Goal: Task Accomplishment & Management: Complete application form

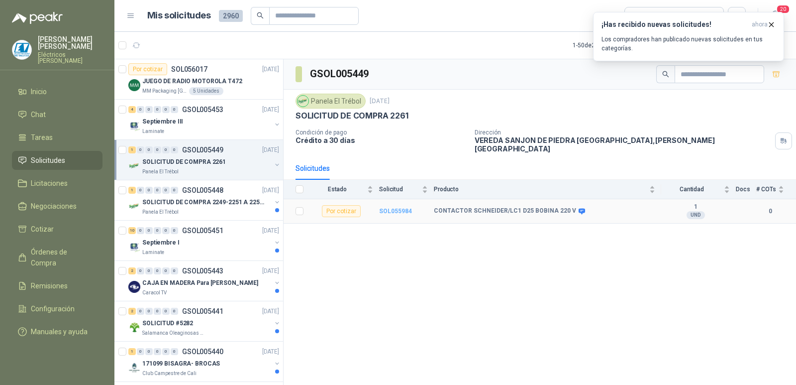
click at [390, 208] on b "SOL055984" at bounding box center [395, 211] width 33 height 7
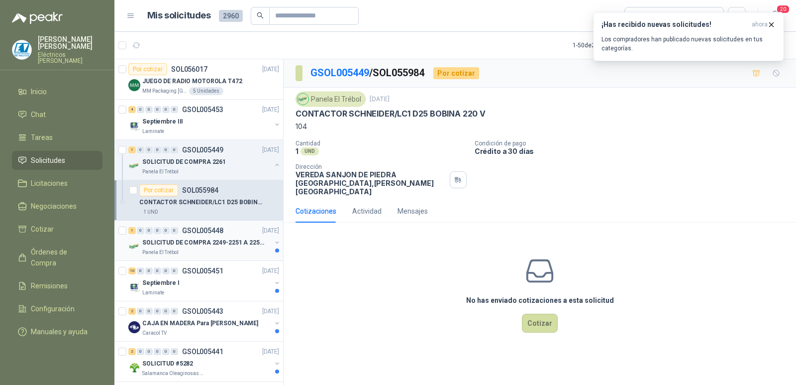
click at [207, 233] on p "GSOL005448" at bounding box center [202, 230] width 41 height 7
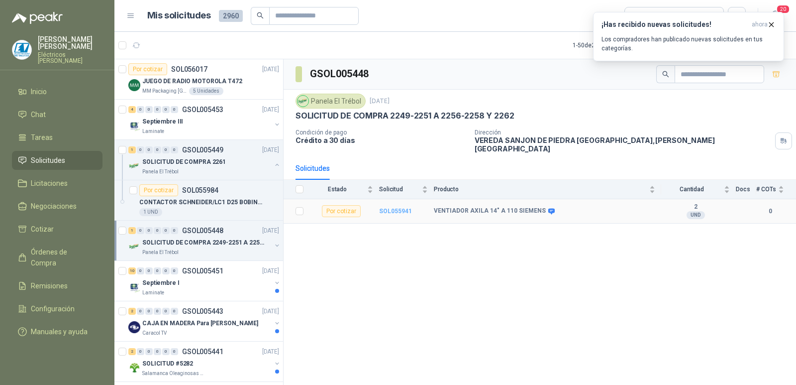
click at [396, 208] on b "SOL055941" at bounding box center [395, 211] width 33 height 7
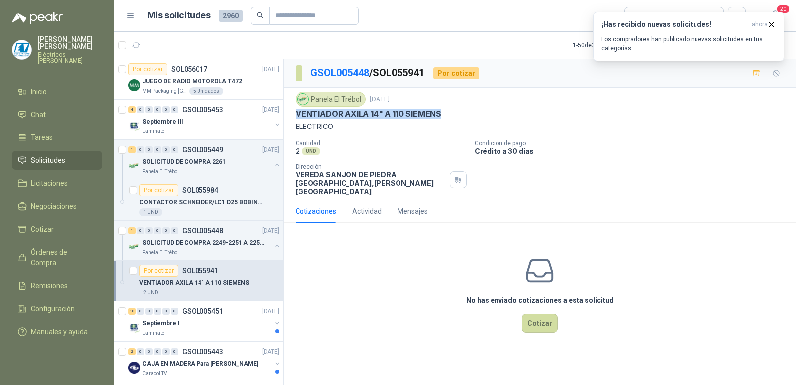
drag, startPoint x: 297, startPoint y: 112, endPoint x: 445, endPoint y: 112, distance: 148.3
click at [445, 112] on div "VENTIADOR AXILA 14" A 110 SIEMENS" at bounding box center [540, 113] width 489 height 10
copy p "VENTIADOR AXILA 14" A 110 SIEMENS"
click at [385, 264] on div "No has enviado cotizaciones a esta solicitud Cotizar" at bounding box center [540, 293] width 513 height 127
click at [547, 314] on button "Cotizar" at bounding box center [540, 323] width 36 height 19
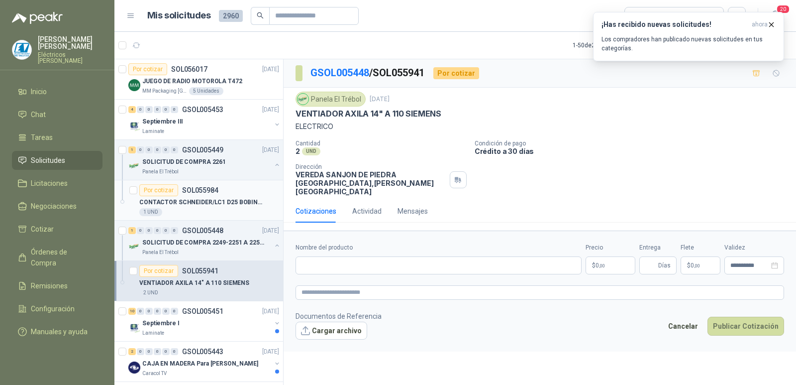
click at [208, 198] on p "CONTACTOR SCHNEIDER/LC1 D25 BOBINA 220 V" at bounding box center [201, 202] width 124 height 9
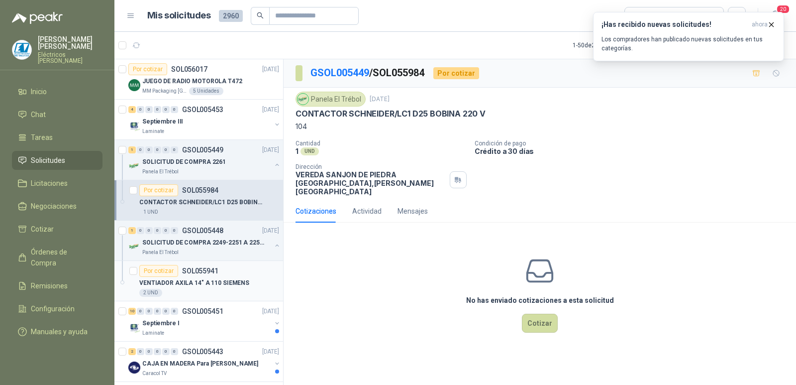
click at [224, 287] on p "VENTIADOR AXILA 14" A 110 SIEMENS" at bounding box center [194, 282] width 110 height 9
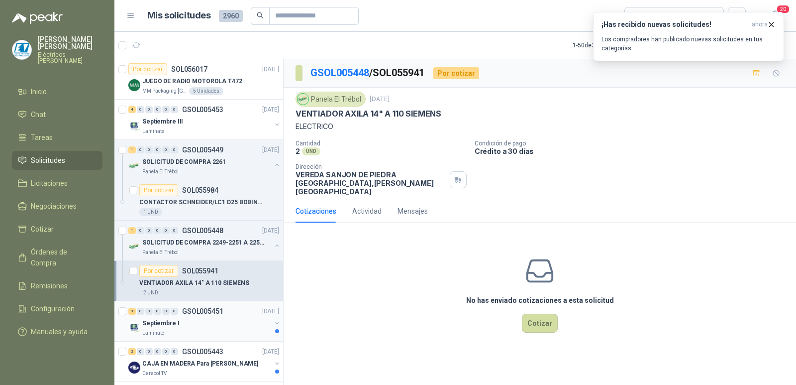
click at [213, 324] on div "Septiembre I" at bounding box center [206, 323] width 129 height 12
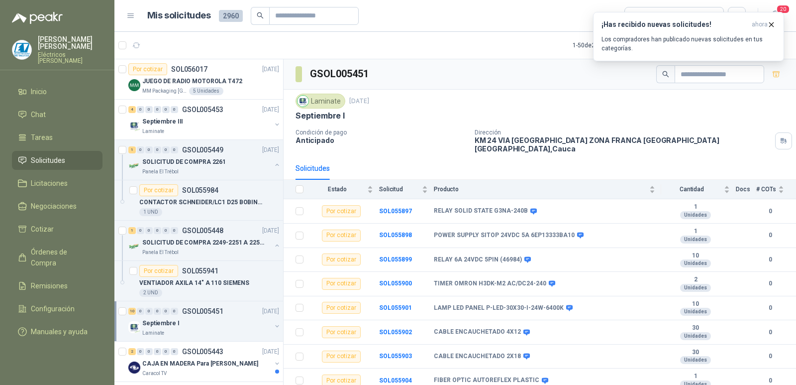
click at [516, 118] on div "Septiembre I" at bounding box center [540, 115] width 489 height 10
click at [771, 25] on icon "button" at bounding box center [771, 24] width 8 height 8
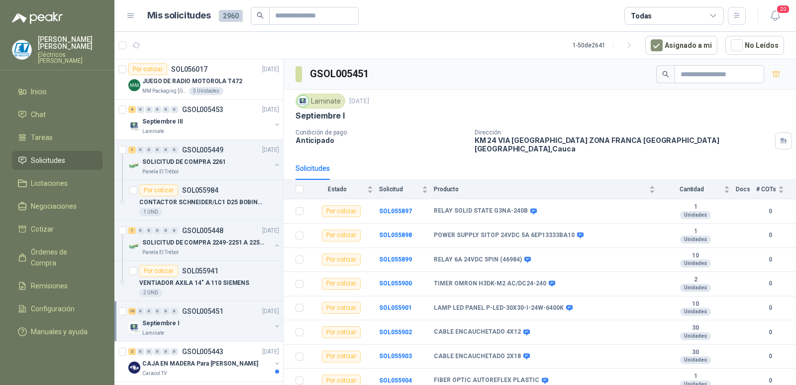
click at [574, 112] on div "Septiembre I" at bounding box center [540, 115] width 489 height 10
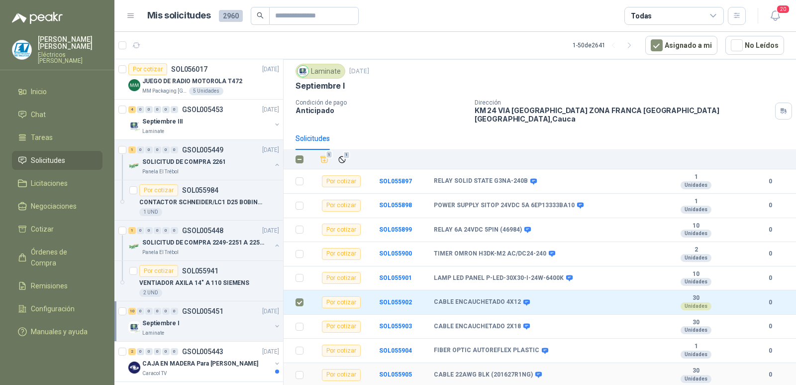
scroll to position [46, 0]
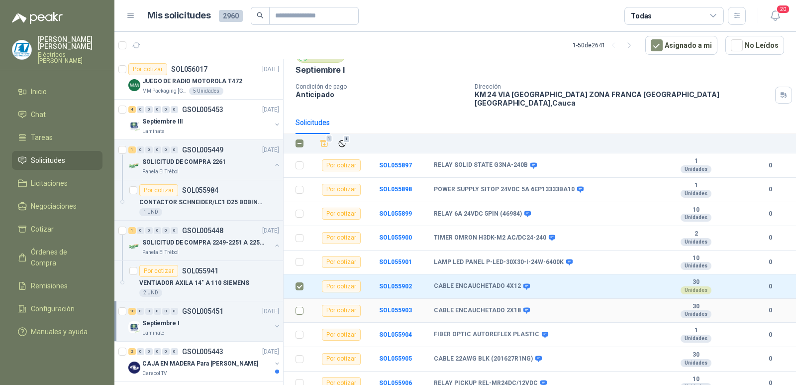
click at [295, 299] on td at bounding box center [297, 311] width 26 height 24
click at [302, 310] on td at bounding box center [297, 311] width 26 height 24
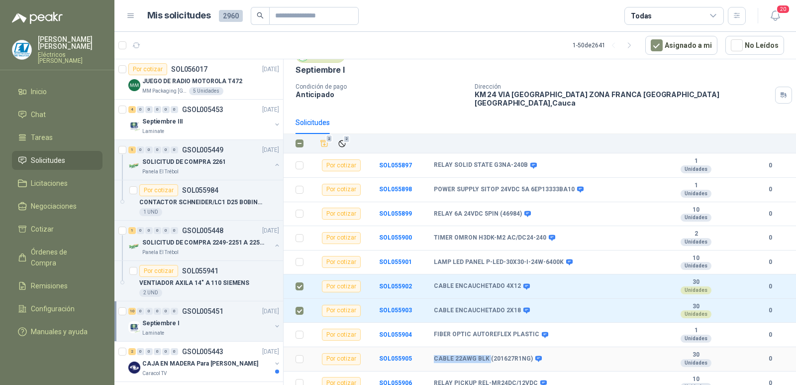
copy b "CABLE 22AWG BLK"
drag, startPoint x: 435, startPoint y: 351, endPoint x: 488, endPoint y: 345, distance: 53.1
click at [488, 347] on td "CABLE 22AWG BLK (201627R1NG)" at bounding box center [548, 359] width 228 height 24
click at [325, 139] on icon "Añadir" at bounding box center [324, 143] width 9 height 9
click at [62, 223] on li "Cotizar 2" at bounding box center [57, 228] width 79 height 11
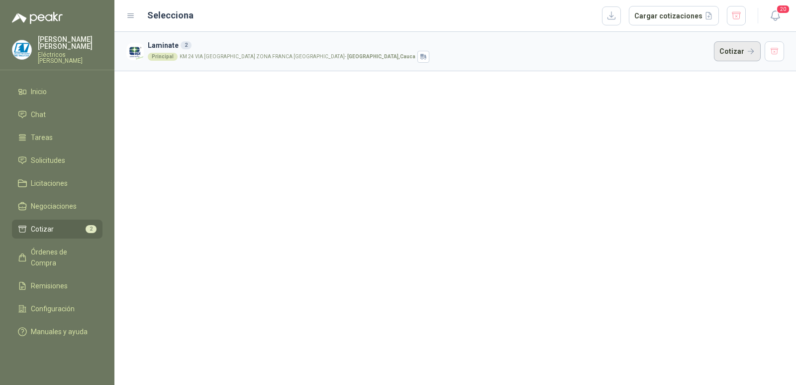
click at [729, 53] on button "Cotizar" at bounding box center [737, 51] width 47 height 20
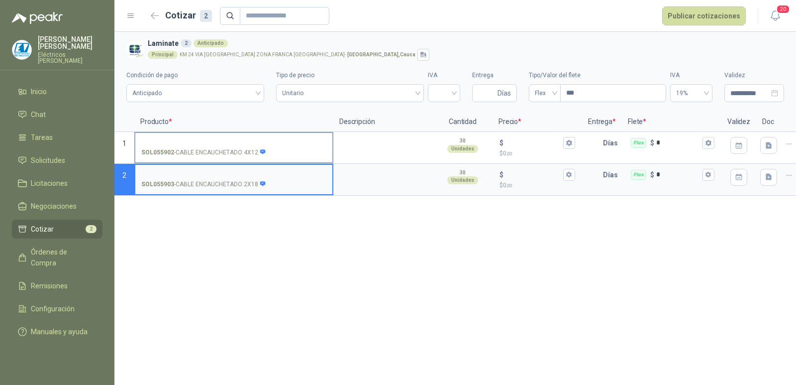
click at [225, 140] on input "SOL055902 - CABLE ENCAUCHETADO 4X12" at bounding box center [233, 142] width 185 height 7
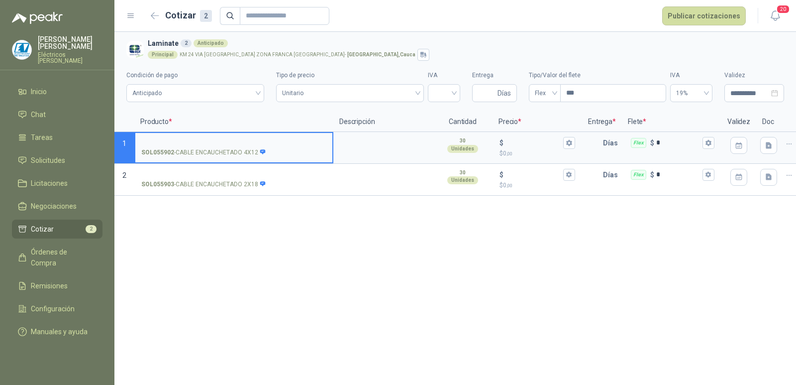
click at [190, 139] on input "SOL055902 - CABLE ENCAUCHETADO 4X12" at bounding box center [233, 142] width 185 height 7
click at [534, 145] on input "$ $ 0 ,00" at bounding box center [534, 142] width 56 height 7
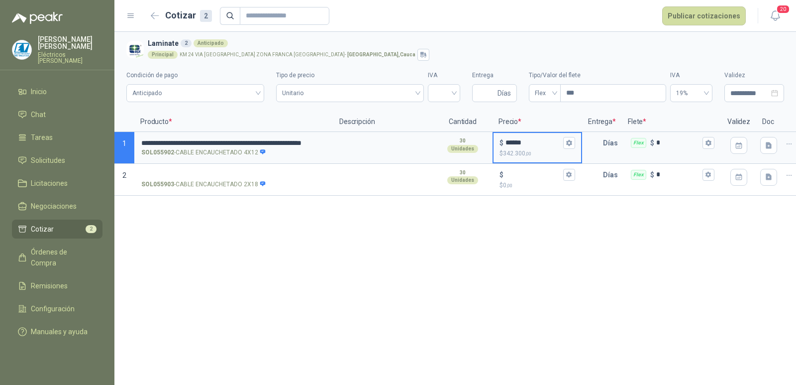
type input "******"
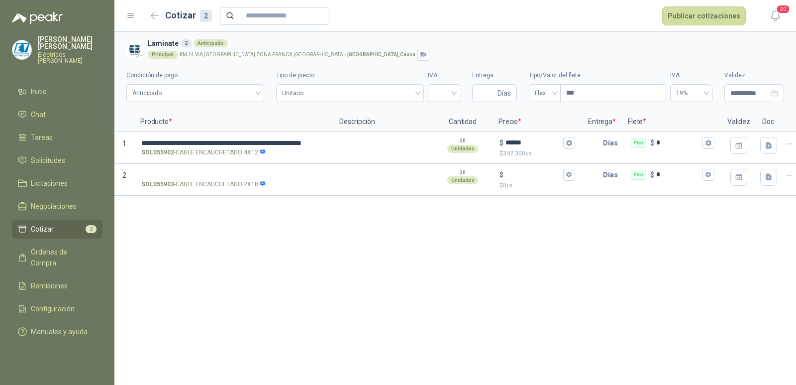
click at [285, 241] on div "**********" at bounding box center [455, 208] width 682 height 353
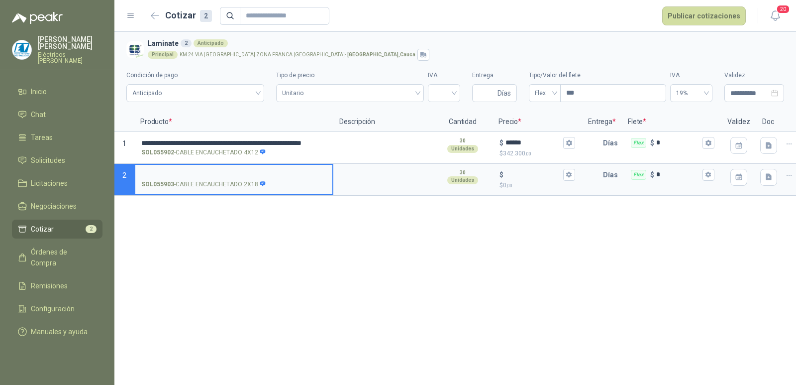
click at [233, 173] on input "SOL055903 - CABLE ENCAUCHETADO 2X18" at bounding box center [233, 174] width 185 height 7
click at [261, 169] on label "SOL055903 - CABLE ENCAUCHETADO 2X18" at bounding box center [233, 179] width 197 height 28
click at [261, 171] on input "SOL055903 - CABLE ENCAUCHETADO 2X18" at bounding box center [233, 174] width 185 height 7
click at [516, 170] on div "$" at bounding box center [538, 175] width 76 height 12
click at [516, 171] on input "$ $ 0 ,00" at bounding box center [534, 174] width 56 height 7
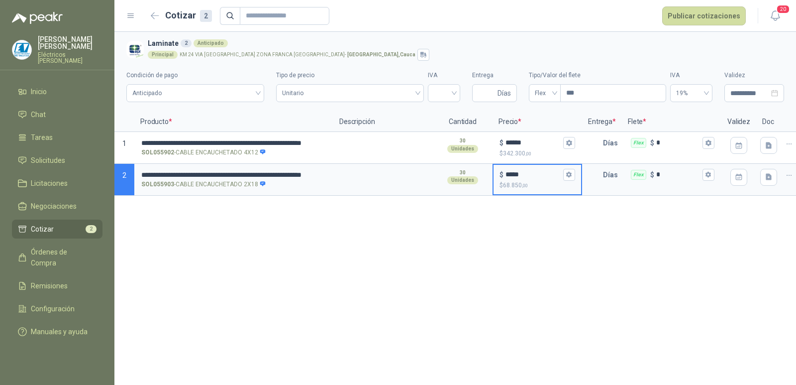
type input "*****"
click at [385, 229] on div "**********" at bounding box center [455, 208] width 682 height 353
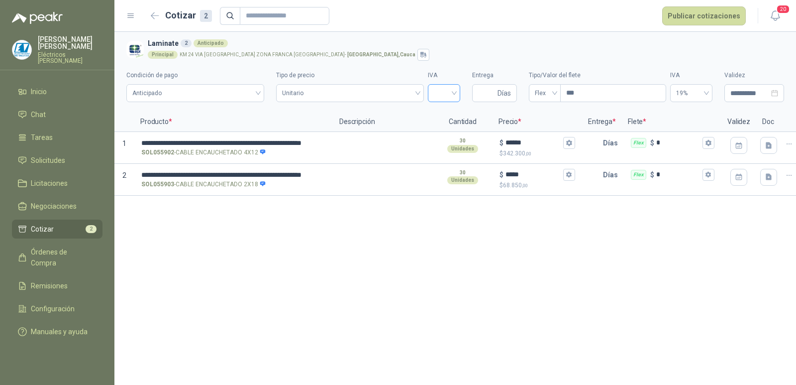
click at [440, 90] on input "search" at bounding box center [444, 92] width 20 height 15
click at [447, 115] on div "19%" at bounding box center [444, 113] width 16 height 11
click at [494, 94] on input "Entrega" at bounding box center [486, 93] width 17 height 17
type input "*"
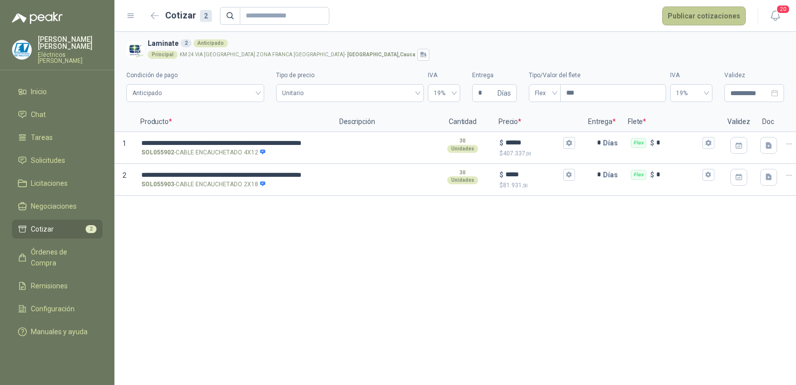
click at [737, 20] on button "Publicar cotizaciones" at bounding box center [704, 15] width 84 height 19
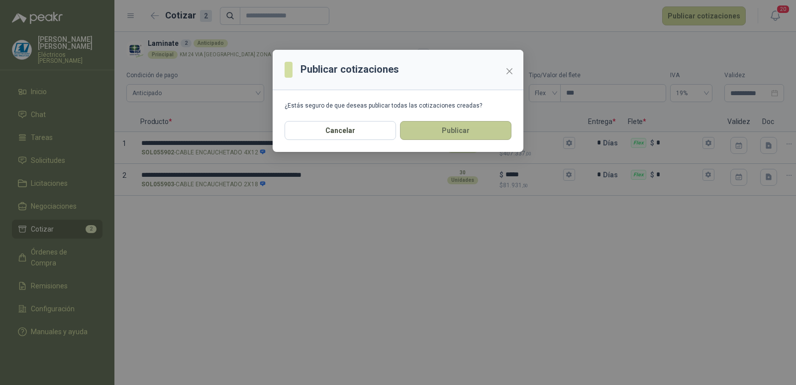
click at [480, 124] on button "Publicar" at bounding box center [455, 130] width 111 height 19
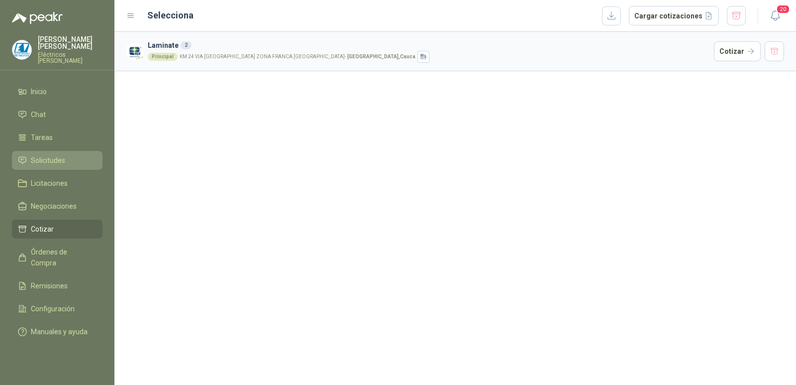
click at [45, 155] on span "Solicitudes" at bounding box center [48, 160] width 34 height 11
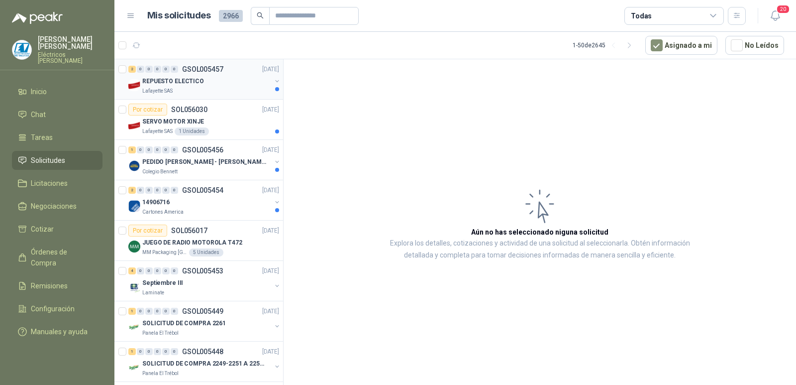
click at [222, 80] on div "REPUESTO ELECTICO" at bounding box center [206, 81] width 129 height 12
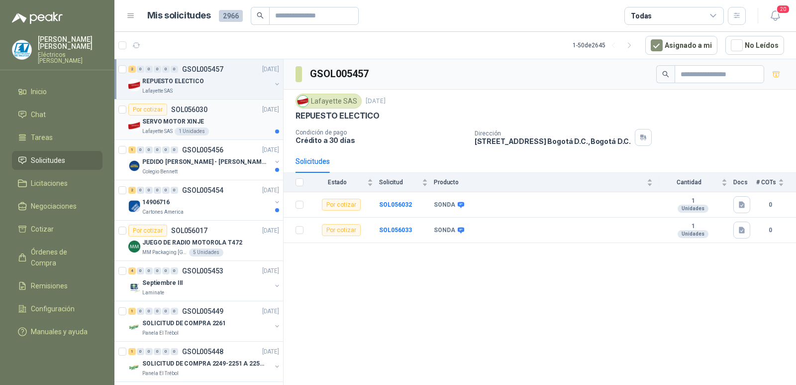
click at [223, 118] on div "SERVO MOTOR XINJE" at bounding box center [210, 121] width 137 height 12
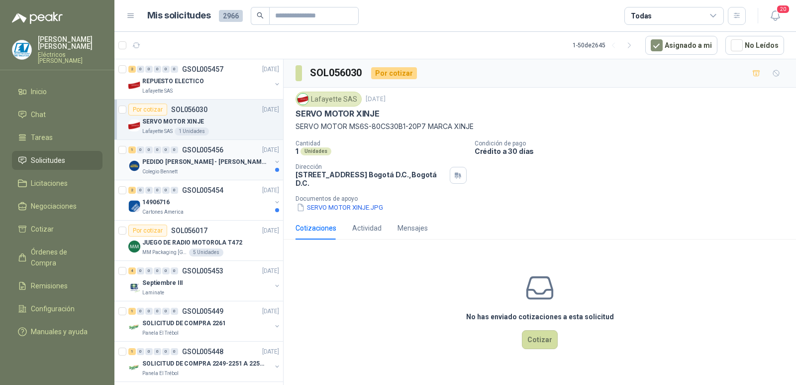
click at [238, 161] on div "PEDIDO [PERSON_NAME] - [PERSON_NAME]" at bounding box center [206, 162] width 129 height 12
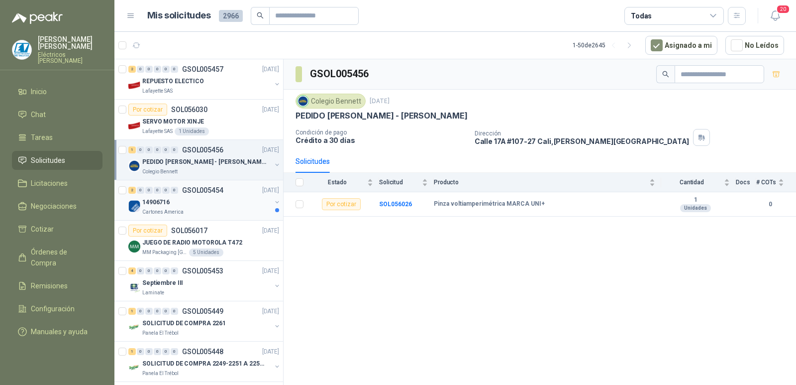
click at [208, 202] on div "14906716" at bounding box center [206, 202] width 129 height 12
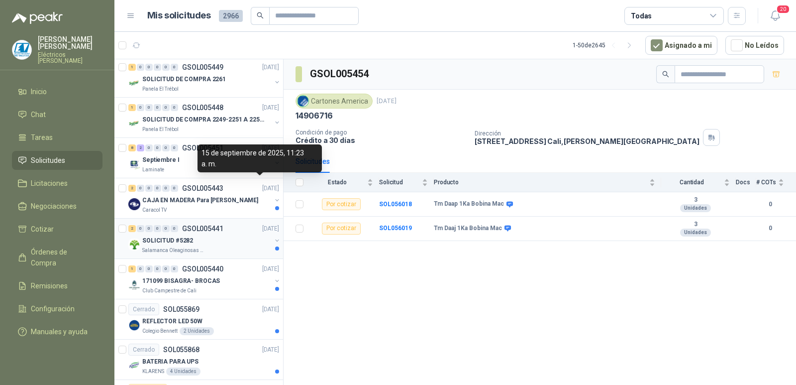
scroll to position [249, 0]
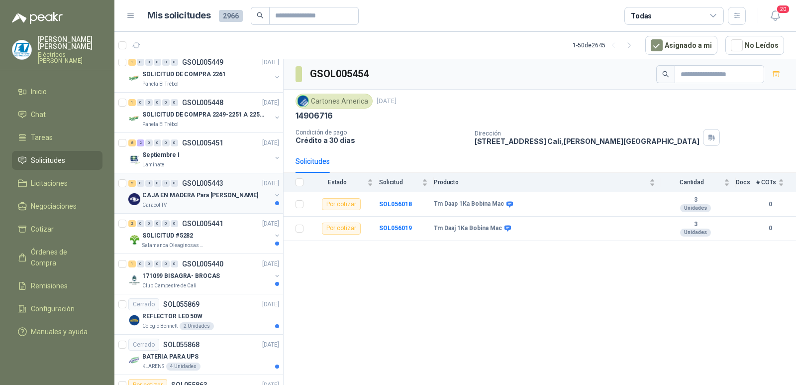
click at [218, 199] on p "CAJA EN MADERA Para [PERSON_NAME]" at bounding box center [200, 195] width 116 height 9
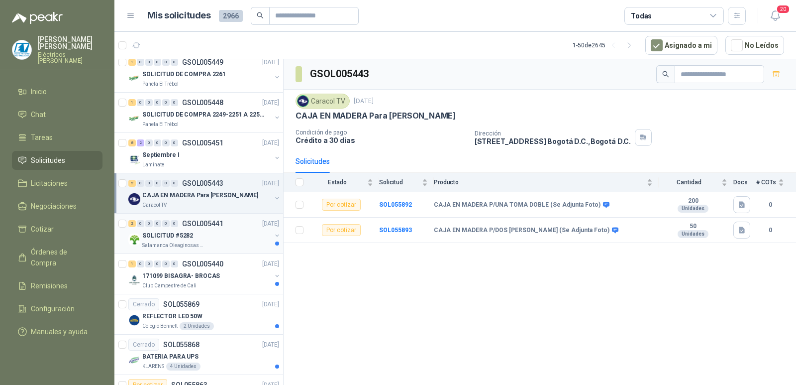
click at [231, 243] on div "Salamanca Oleaginosas SAS" at bounding box center [206, 245] width 129 height 8
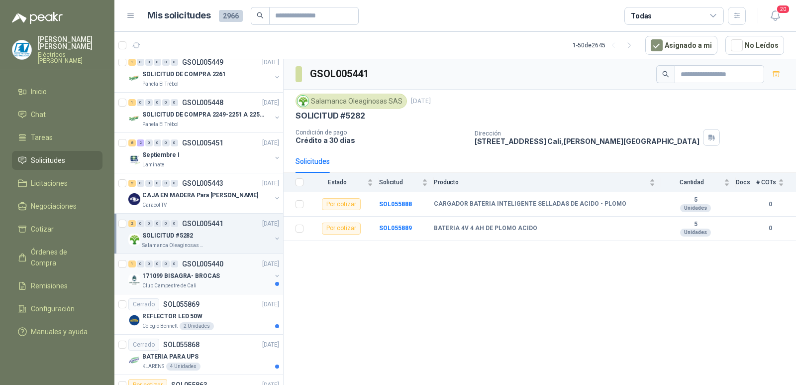
click at [240, 270] on div "171099 BISAGRA- BROCAS" at bounding box center [206, 276] width 129 height 12
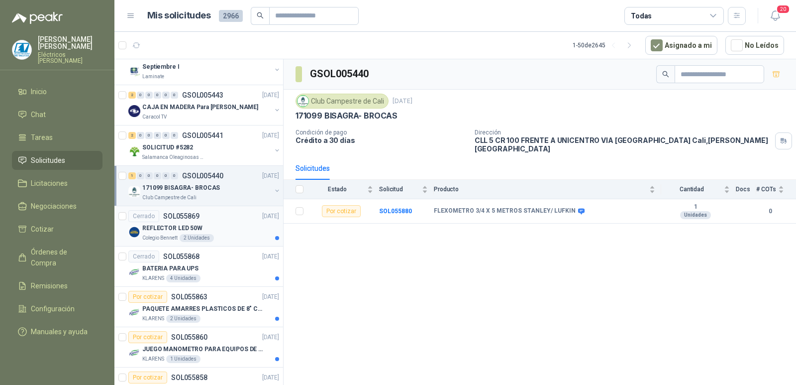
scroll to position [348, 0]
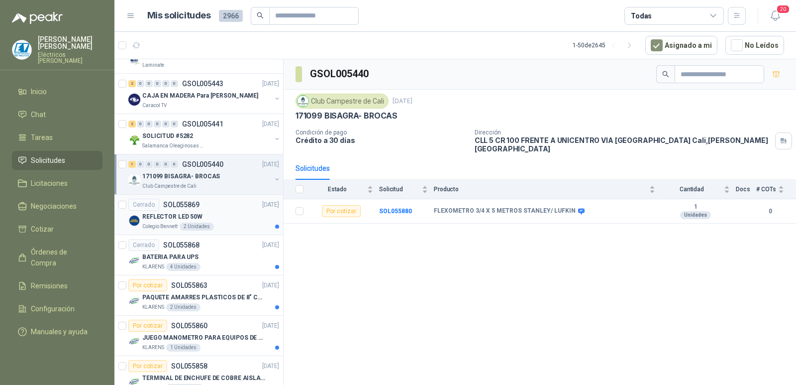
click at [235, 211] on div "REFLECTOR LED 50W" at bounding box center [210, 217] width 137 height 12
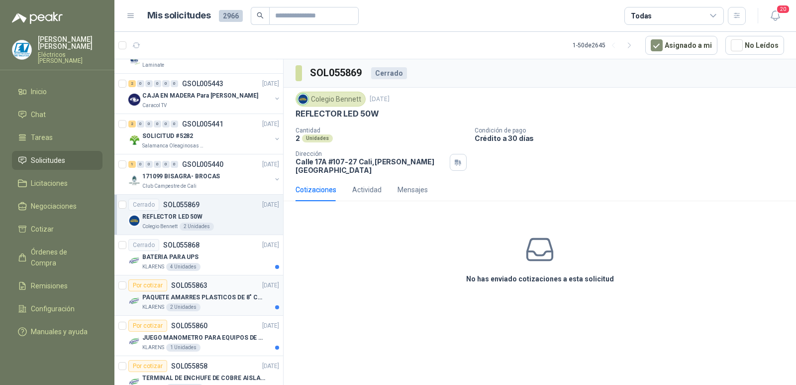
click at [202, 287] on p "SOL055863" at bounding box center [189, 285] width 36 height 7
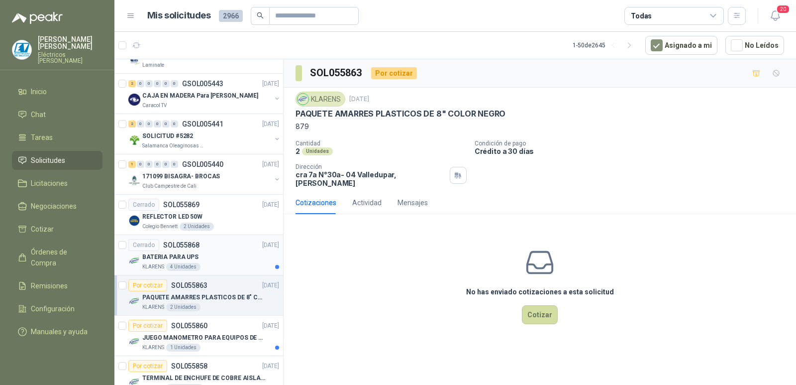
click at [216, 259] on div "BATERIA PARA UPS" at bounding box center [210, 257] width 137 height 12
